Goal: Transaction & Acquisition: Purchase product/service

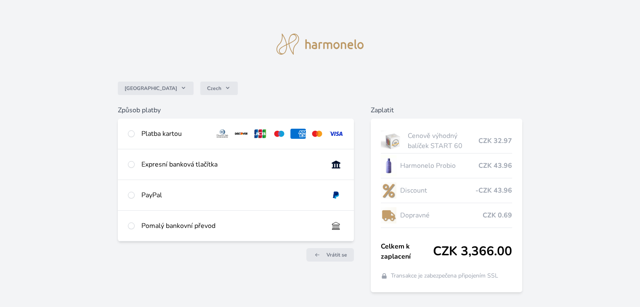
click at [161, 131] on div "Platba kartou" at bounding box center [174, 134] width 67 height 10
radio input "true"
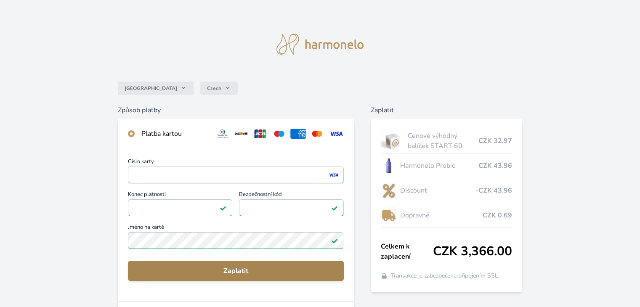
click at [180, 262] on button "Zaplatit" at bounding box center [236, 271] width 216 height 20
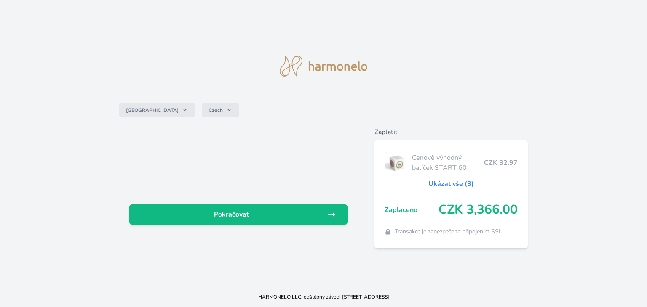
click at [280, 140] on div at bounding box center [238, 164] width 218 height 54
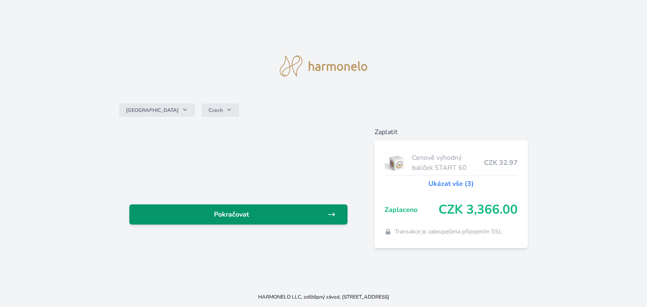
click at [280, 214] on span "Pokračovat" at bounding box center [231, 215] width 191 height 10
